Goal: Task Accomplishment & Management: Manage account settings

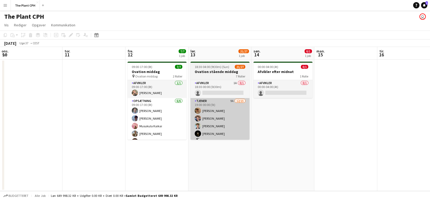
scroll to position [0, 161]
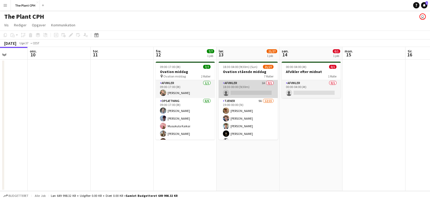
click at [264, 95] on app-card-role "Afvikler 1A 0/1 18:30-00:00 (5t30m) single-neutral-actions" at bounding box center [248, 89] width 59 height 18
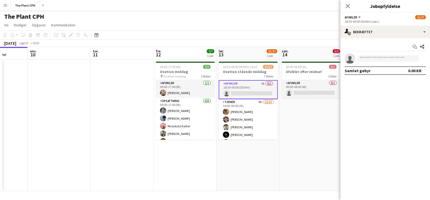
click at [264, 95] on app-card-role "Afvikler 1A 0/1 18:30-00:00 (5t30m) single-neutral-actions" at bounding box center [248, 89] width 59 height 19
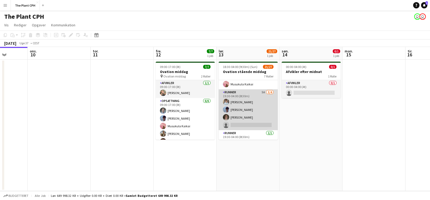
scroll to position [191, 0]
click at [247, 107] on app-card-role "Runner 5A [DATE] 19:30-04:00 (8t30m) [PERSON_NAME] [PERSON_NAME] [PERSON_NAME] …" at bounding box center [248, 111] width 59 height 41
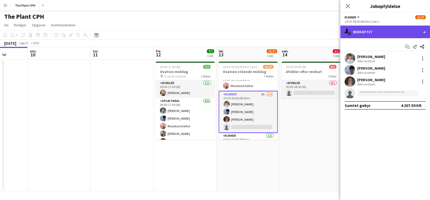
click at [384, 37] on div "single-neutral-actions-check-2 Bekræftet" at bounding box center [385, 32] width 90 height 13
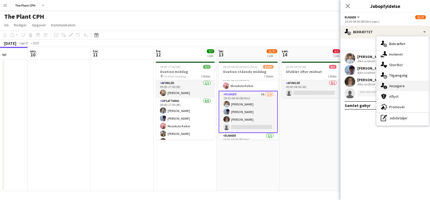
click at [397, 89] on div "single-neutral-actions-information Ansøgere" at bounding box center [402, 86] width 52 height 11
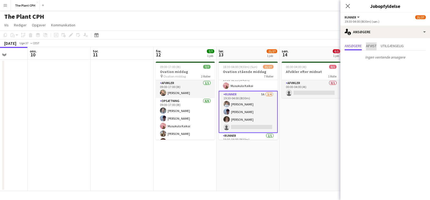
click at [375, 45] on span "Afvist" at bounding box center [371, 46] width 11 height 4
click at [386, 46] on span "Utilgængelig" at bounding box center [392, 46] width 23 height 4
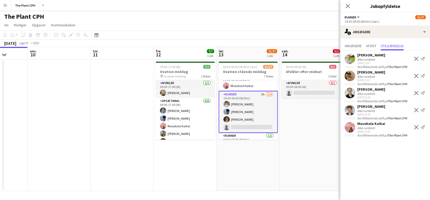
click at [299, 120] on app-date-cell "00:00-04:00 (4t) 0/1 Afvikler efter midnat 1 Rolle Afvikler 0/1 00:00-04:00 (4t…" at bounding box center [311, 125] width 63 height 131
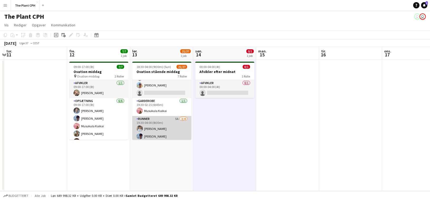
scroll to position [0, 0]
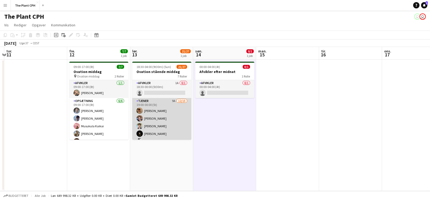
click at [179, 114] on app-card-role "Tjener 9A [DATE] 19:00-00:00 (5t) [PERSON_NAME] [PERSON_NAME] [PERSON_NAME] [PE…" at bounding box center [161, 160] width 59 height 125
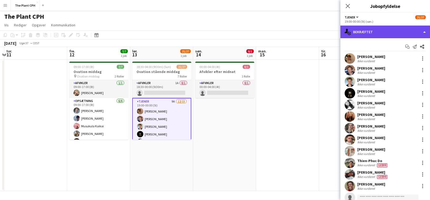
click at [362, 36] on div "single-neutral-actions-check-2 Bekræftet" at bounding box center [385, 32] width 90 height 13
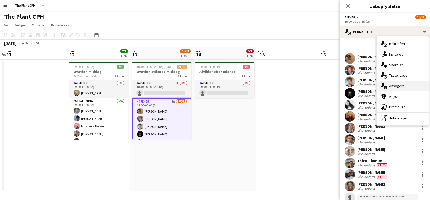
click at [393, 86] on span "Ansøgere" at bounding box center [397, 86] width 16 height 5
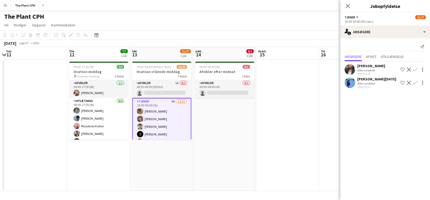
click at [369, 52] on div "Send notifikation Ansøgere Afvist Utilgængelig [PERSON_NAME] Ikke vurderet [DAT…" at bounding box center [385, 66] width 90 height 56
click at [376, 54] on span "Afvist" at bounding box center [371, 57] width 11 height 8
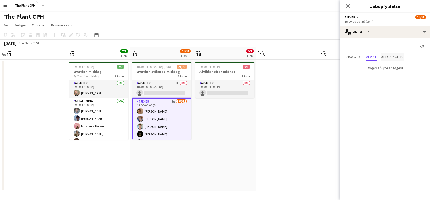
click at [387, 56] on span "Utilgængelig" at bounding box center [392, 57] width 23 height 4
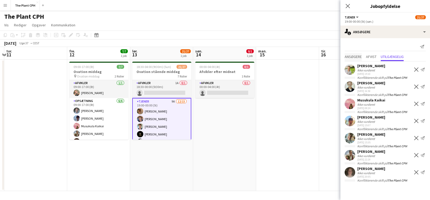
click at [357, 57] on span "Ansøgere" at bounding box center [353, 57] width 17 height 4
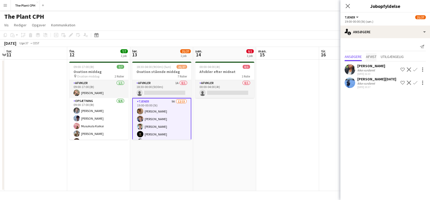
click at [367, 57] on span "Afvist" at bounding box center [371, 57] width 11 height 4
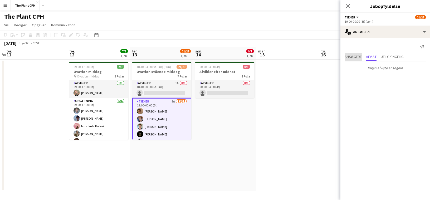
click at [355, 57] on span "Ansøgere" at bounding box center [353, 57] width 17 height 4
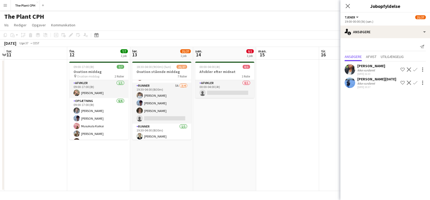
click at [209, 116] on app-date-cell "00:00-04:00 (4t) 0/1 Afvikler efter midnat 1 Rolle Afvikler 0/1 00:00-04:00 (4t…" at bounding box center [224, 125] width 63 height 131
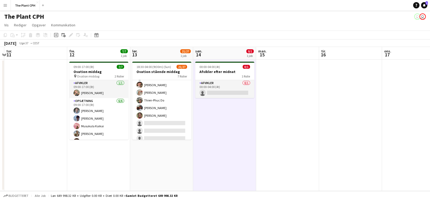
scroll to position [219, 0]
click at [170, 112] on app-card-role "Tjener 9A [DATE] 19:00-00:00 (5t) [PERSON_NAME] [PERSON_NAME] [PERSON_NAME] [PE…" at bounding box center [161, 70] width 59 height 125
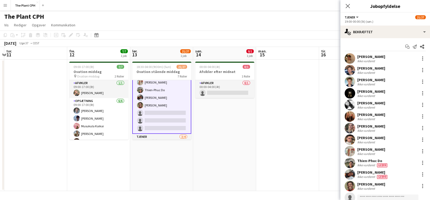
scroll to position [0, 0]
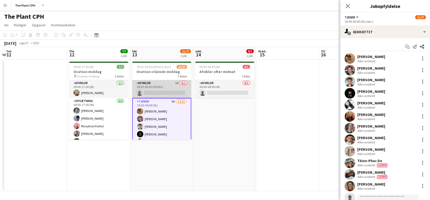
click at [151, 82] on app-card-role "Afvikler 1A 0/1 18:30-00:00 (5t30m) single-neutral-actions" at bounding box center [161, 89] width 59 height 18
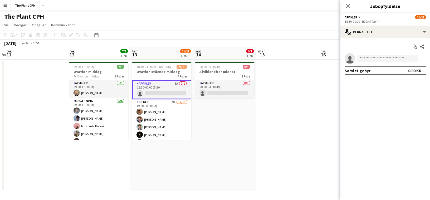
click at [198, 31] on app-toolbar "Kopier Indsæt Indsæt Kommando V Indsæt med mandskab Kommando Skift V Indsæt lin…" at bounding box center [215, 35] width 430 height 9
